Goal: Task Accomplishment & Management: Complete application form

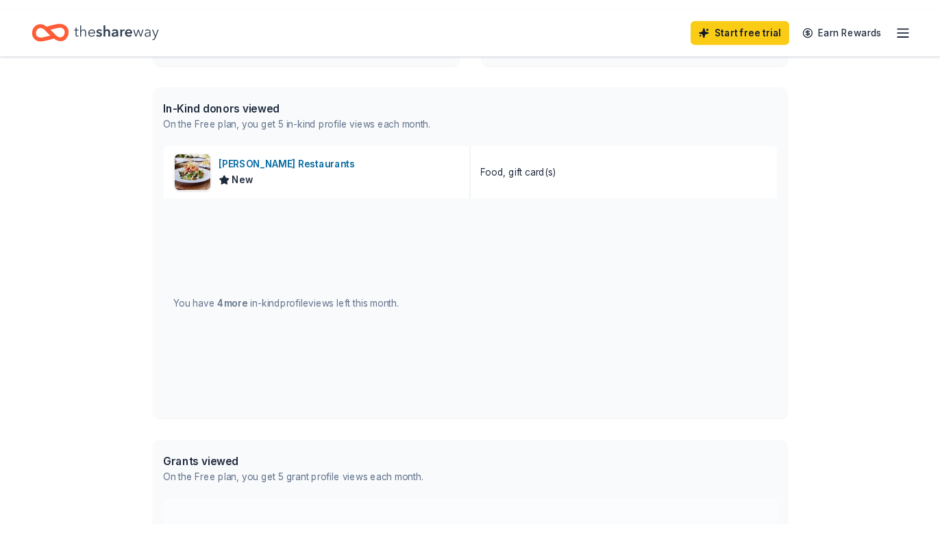
scroll to position [331, 0]
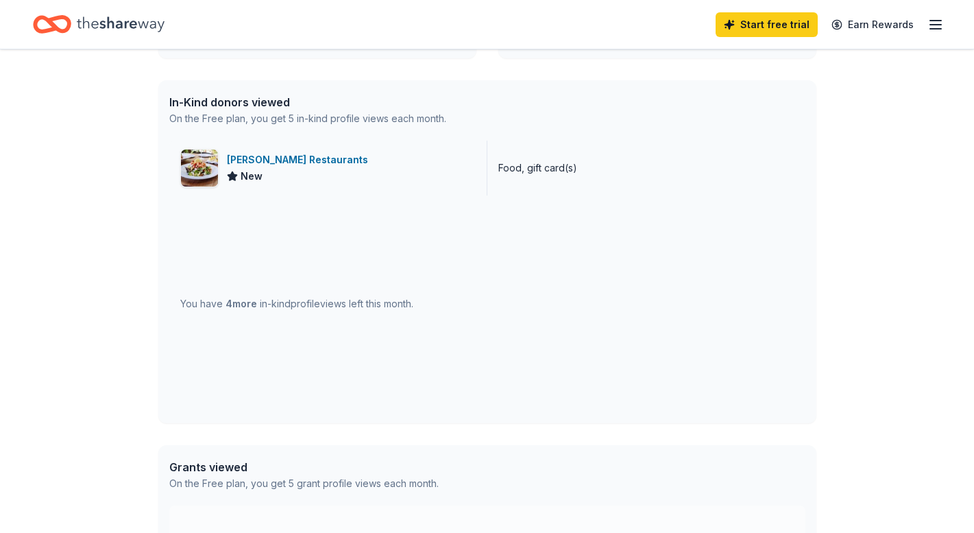
click at [389, 164] on div "Cameron Mitchell Restaurants New" at bounding box center [328, 167] width 318 height 55
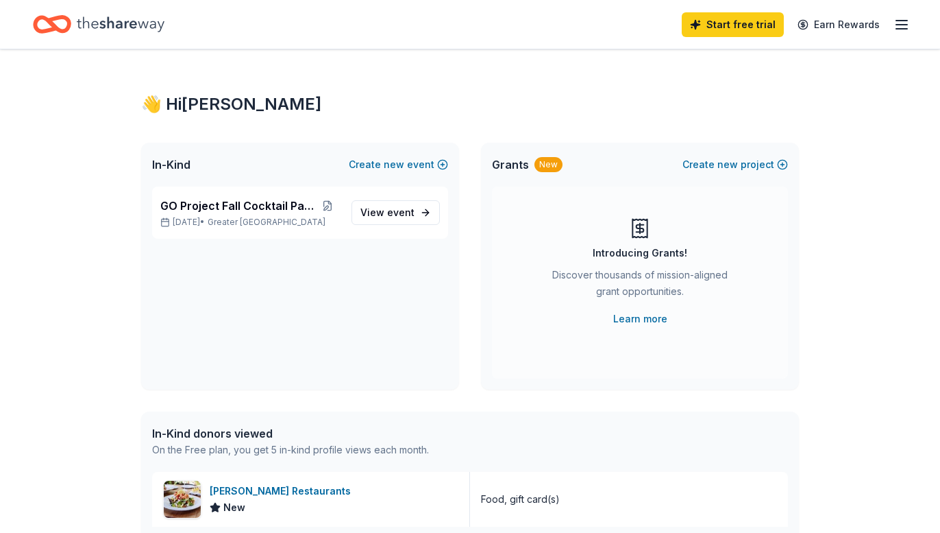
scroll to position [0, 0]
click at [399, 212] on span "event" at bounding box center [400, 212] width 27 height 12
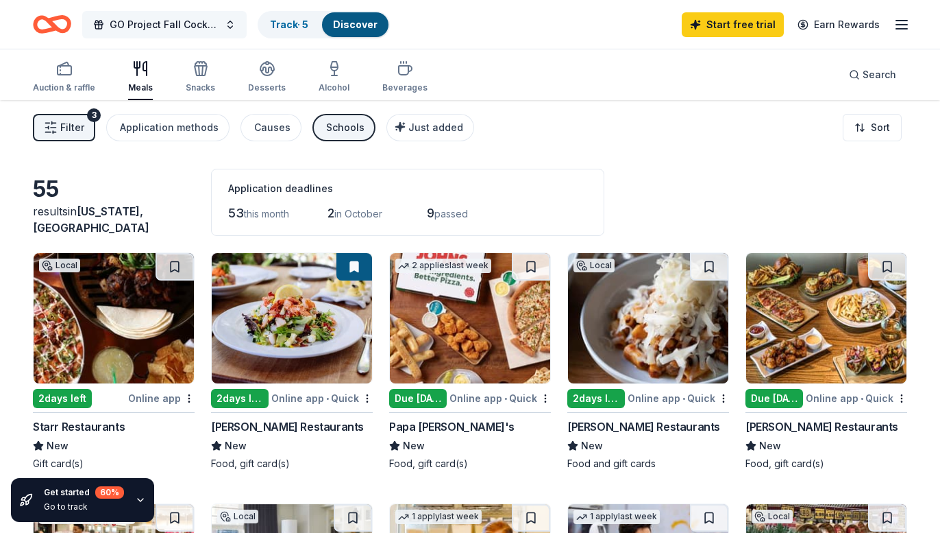
click at [110, 29] on span "GO Project Fall Cocktail Party" at bounding box center [165, 24] width 110 height 16
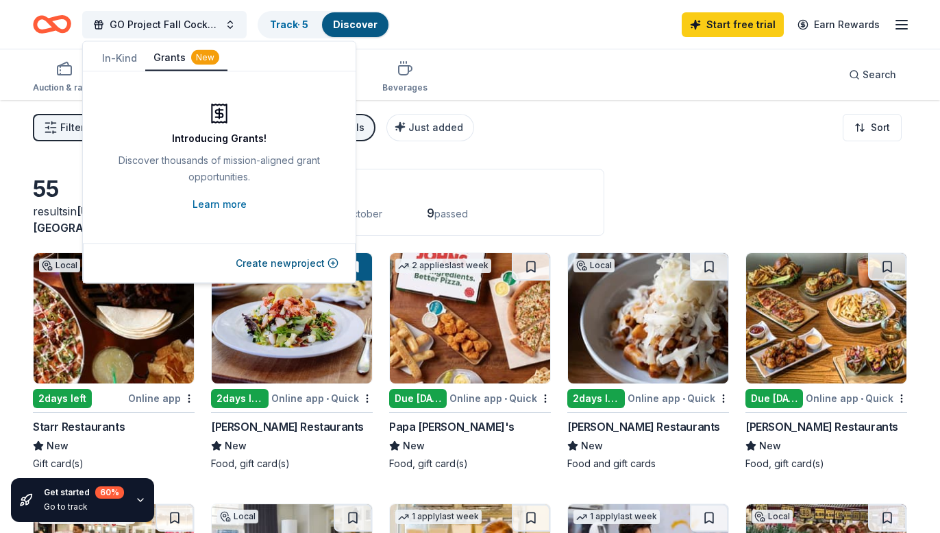
click at [180, 59] on button "Grants New" at bounding box center [186, 58] width 82 height 26
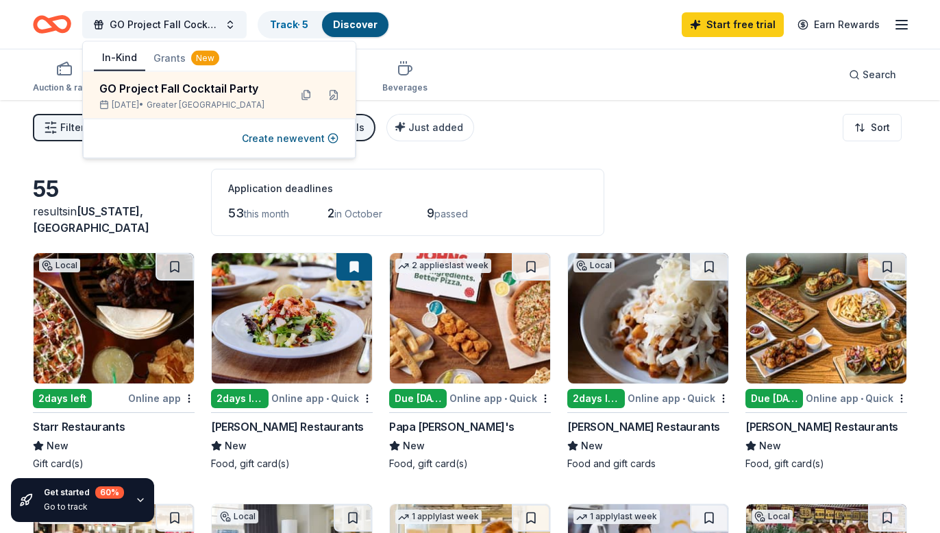
click at [112, 66] on button "In-Kind" at bounding box center [119, 58] width 51 height 26
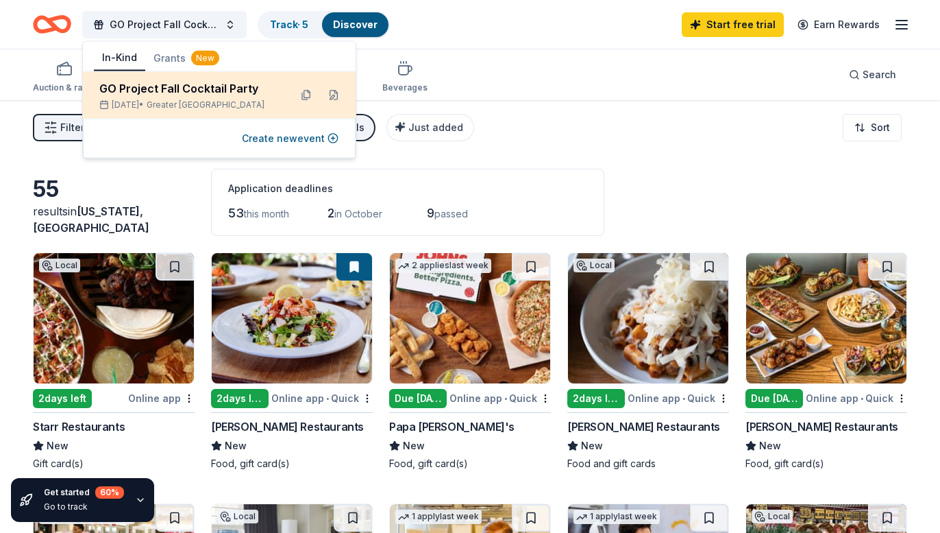
click at [191, 88] on div "GO Project Fall Cocktail Party" at bounding box center [189, 88] width 180 height 16
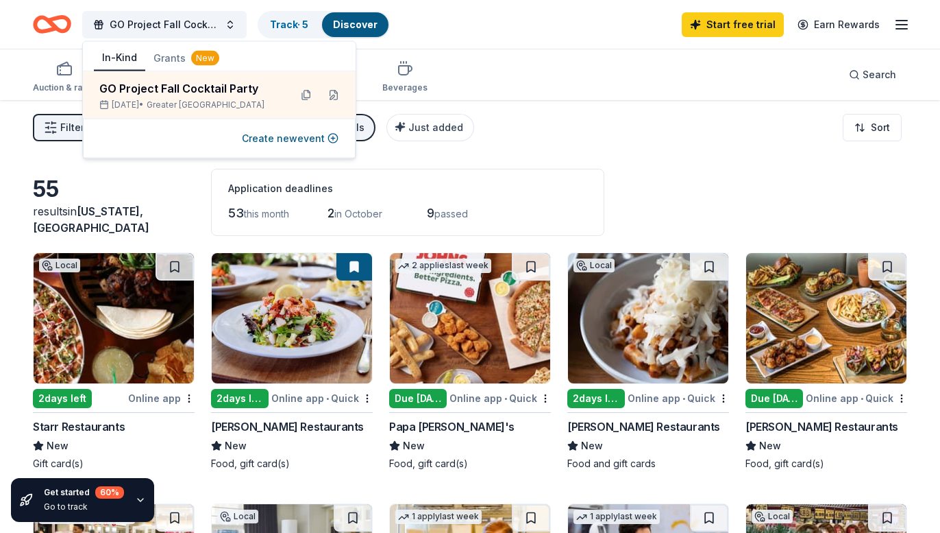
click at [160, 198] on div "55" at bounding box center [114, 188] width 162 height 27
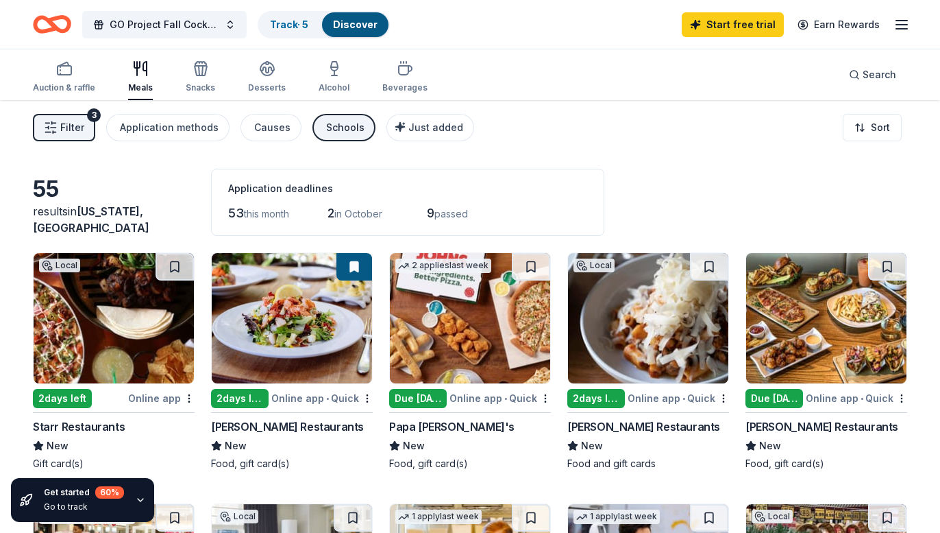
click at [50, 24] on icon "Home" at bounding box center [58, 24] width 21 height 14
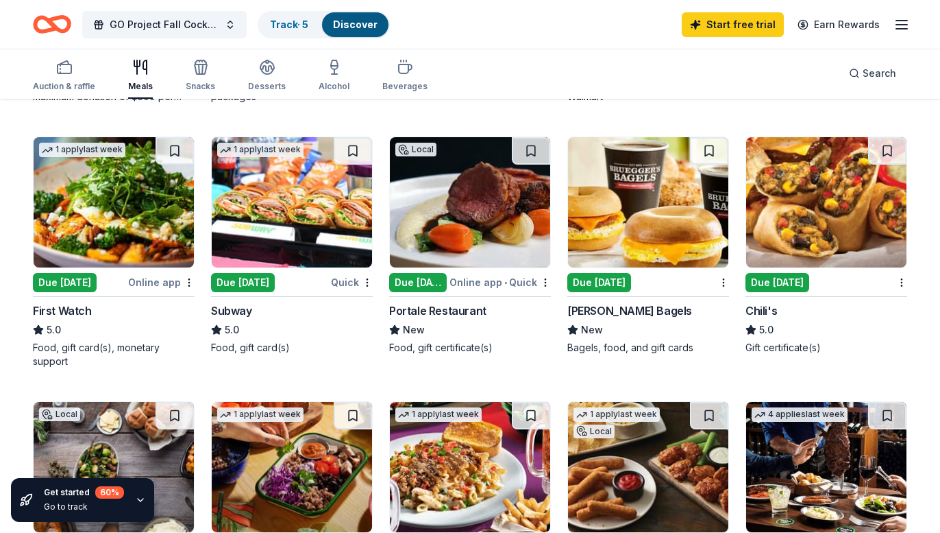
scroll to position [631, 0]
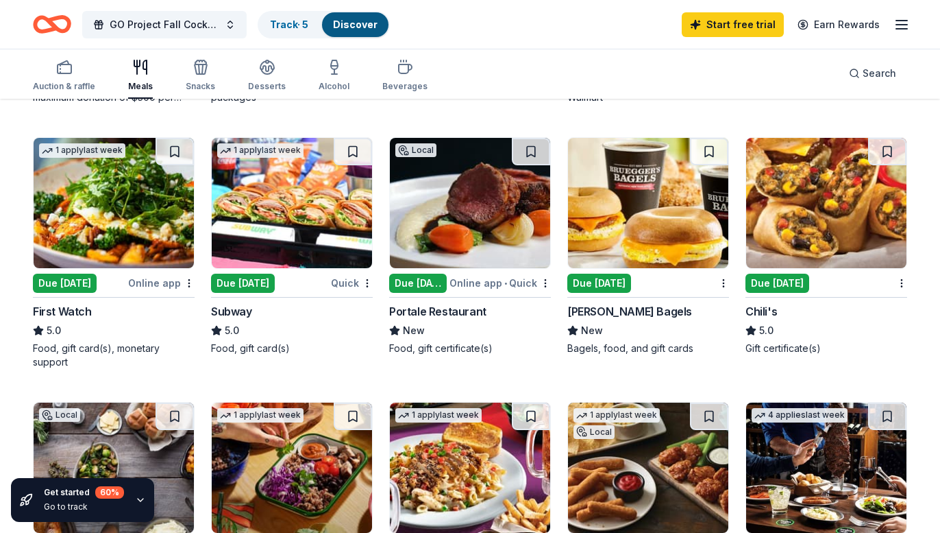
click at [423, 216] on img at bounding box center [470, 203] width 160 height 130
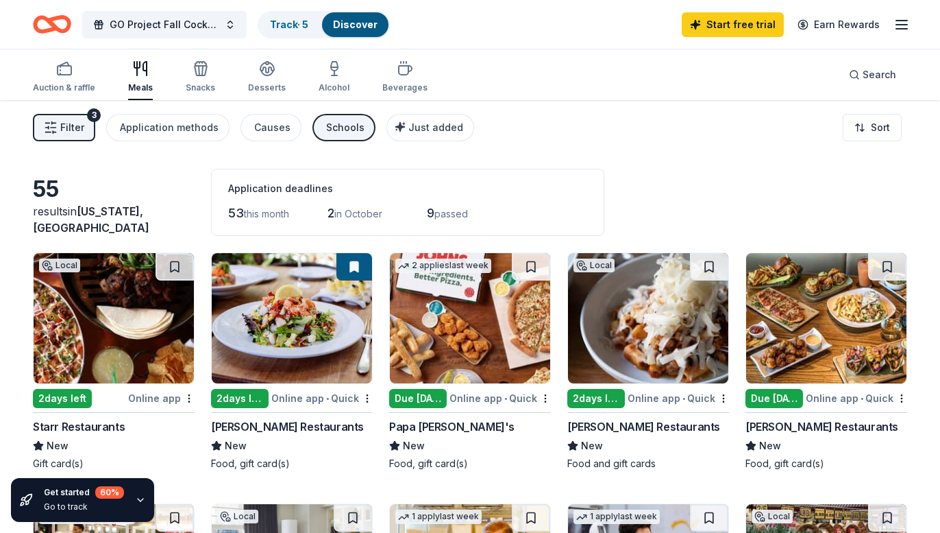
scroll to position [0, 0]
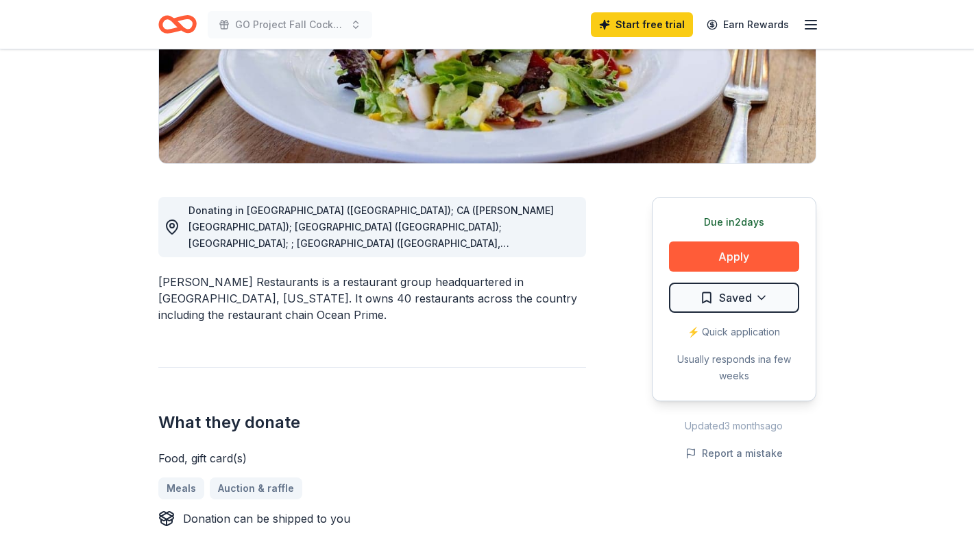
scroll to position [265, 0]
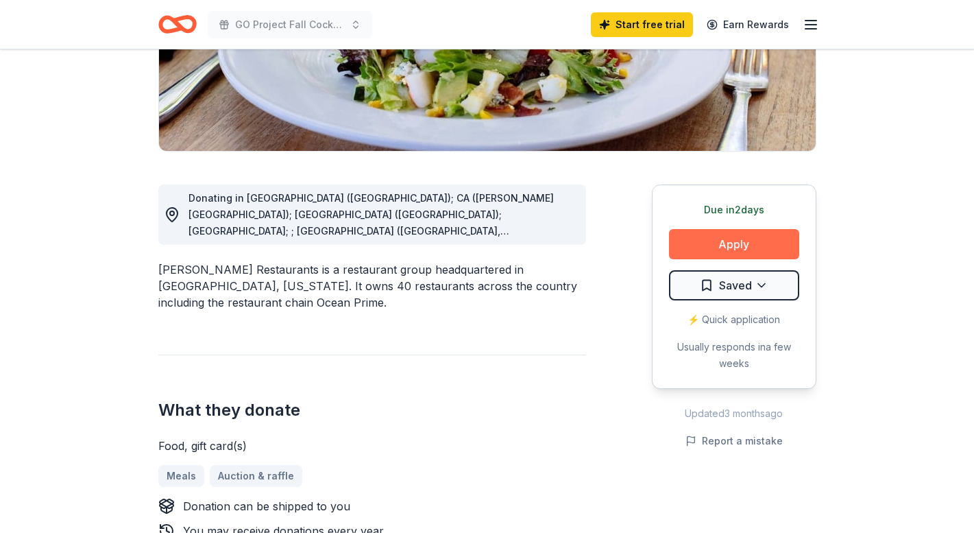
click at [688, 243] on button "Apply" at bounding box center [734, 244] width 130 height 30
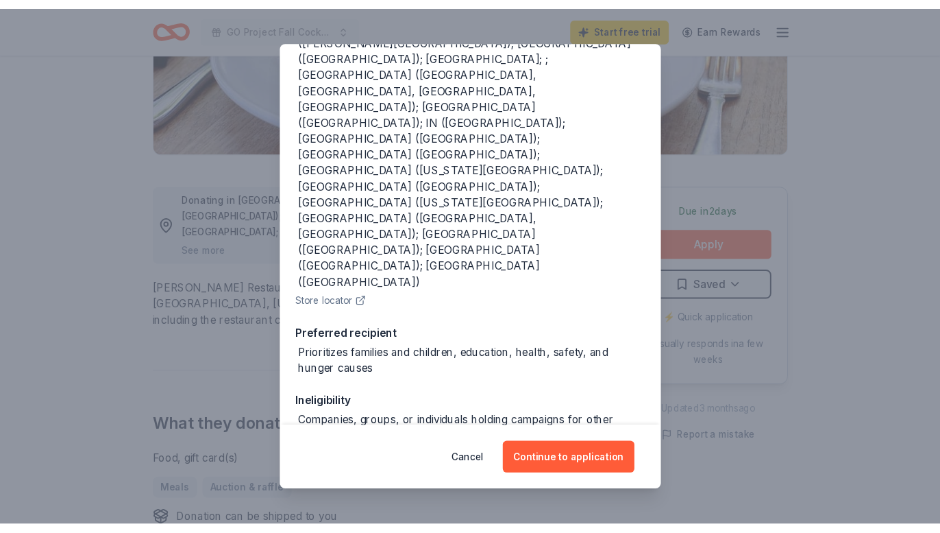
scroll to position [212, 0]
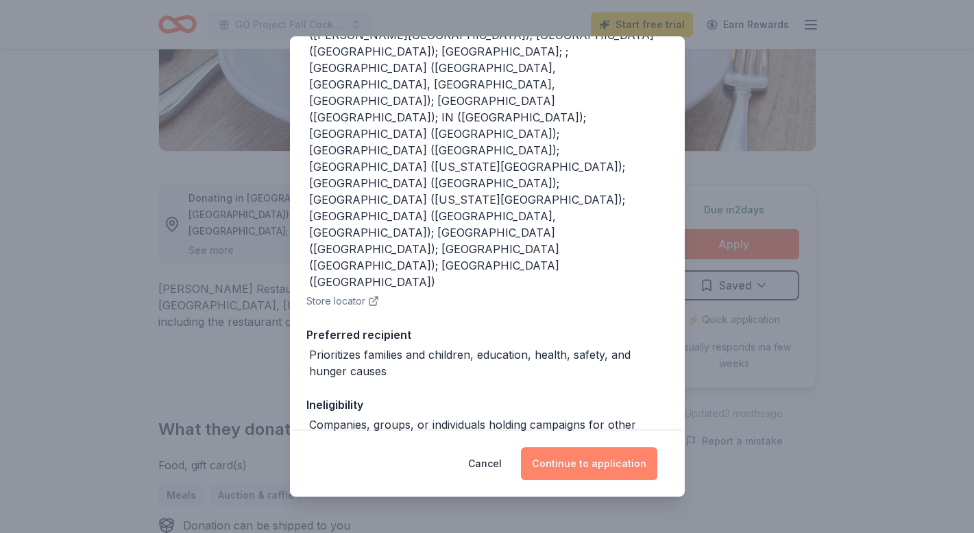
click at [621, 471] on button "Continue to application" at bounding box center [589, 463] width 136 height 33
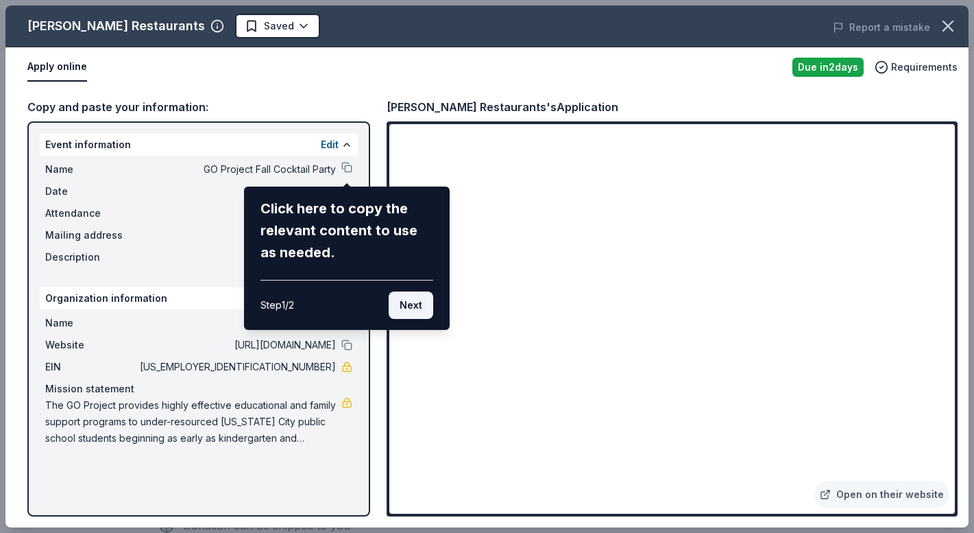
click at [406, 307] on button "Next" at bounding box center [411, 304] width 45 height 27
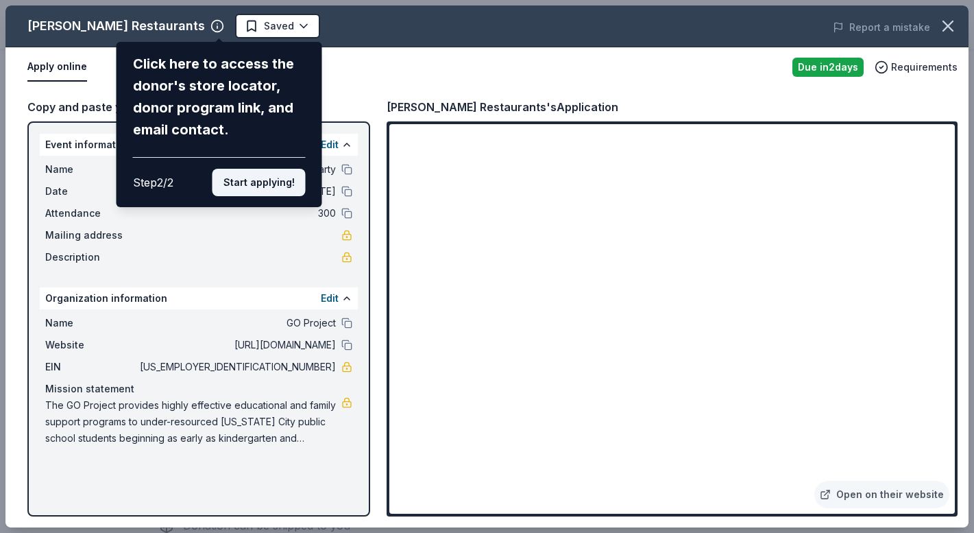
click at [293, 169] on button "Start applying!" at bounding box center [258, 182] width 93 height 27
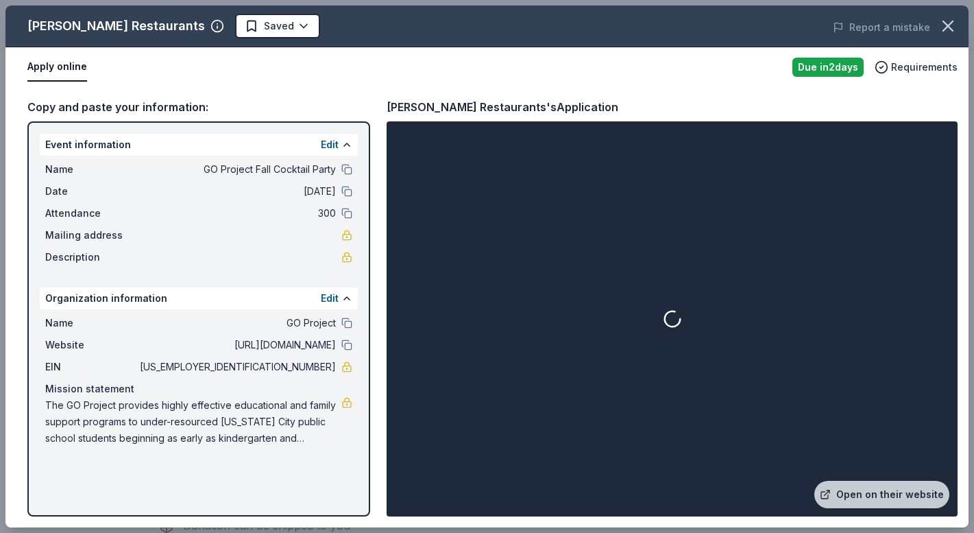
click at [313, 232] on div "Mailing address" at bounding box center [198, 235] width 307 height 16
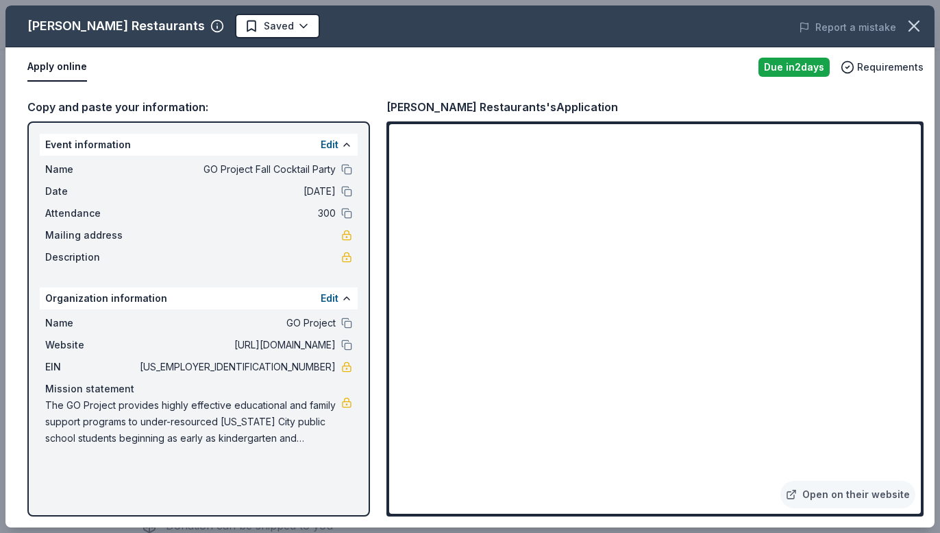
click at [82, 69] on button "Apply online" at bounding box center [57, 67] width 60 height 29
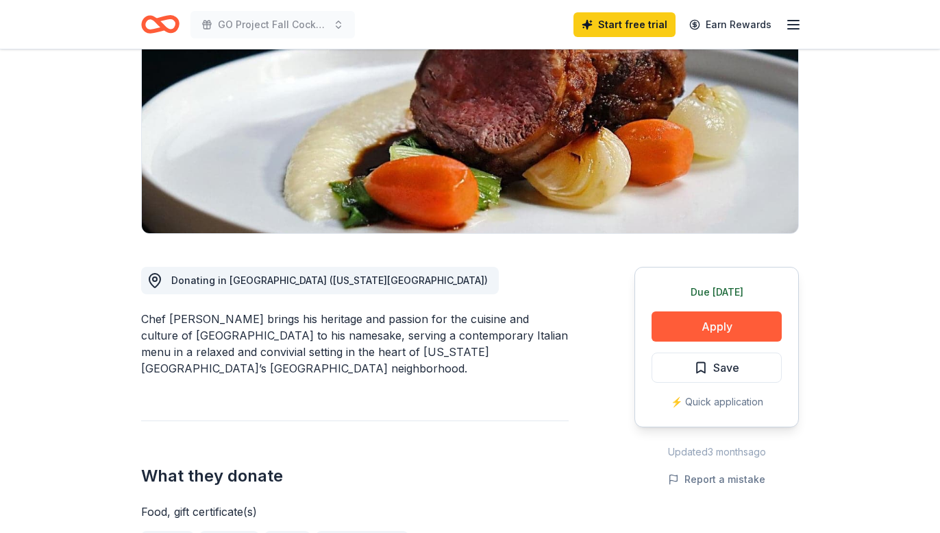
scroll to position [184, 0]
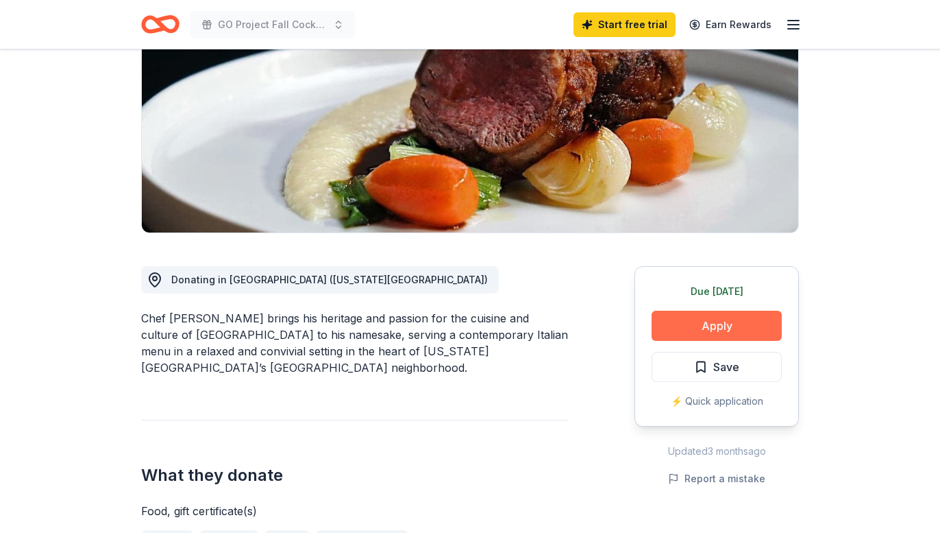
click at [760, 323] on button "Apply" at bounding box center [717, 325] width 130 height 30
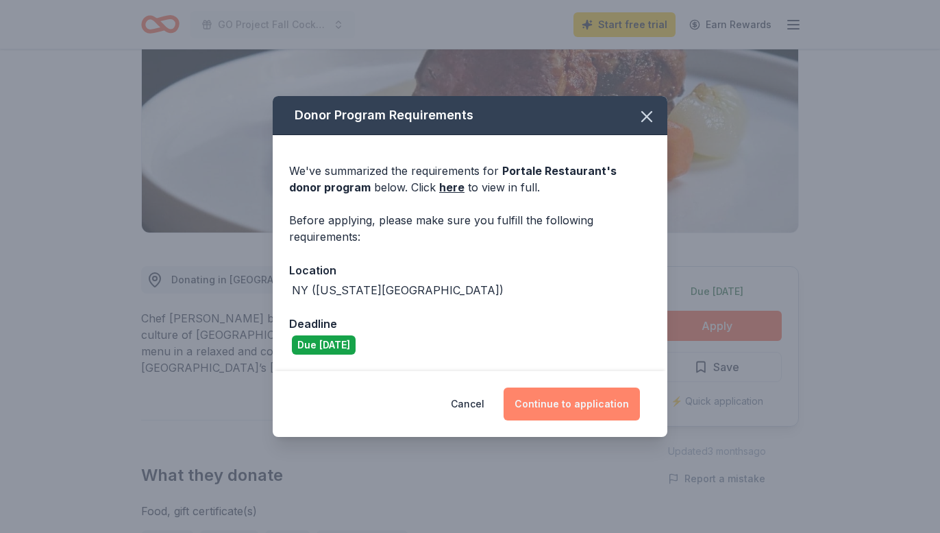
click at [557, 409] on button "Continue to application" at bounding box center [572, 403] width 136 height 33
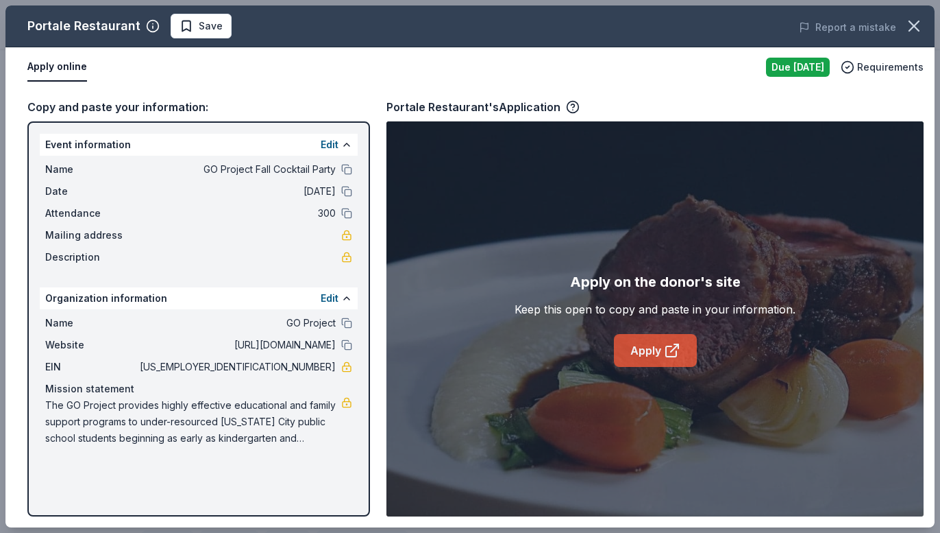
click at [637, 351] on link "Apply" at bounding box center [655, 350] width 83 height 33
